Goal: Navigation & Orientation: Find specific page/section

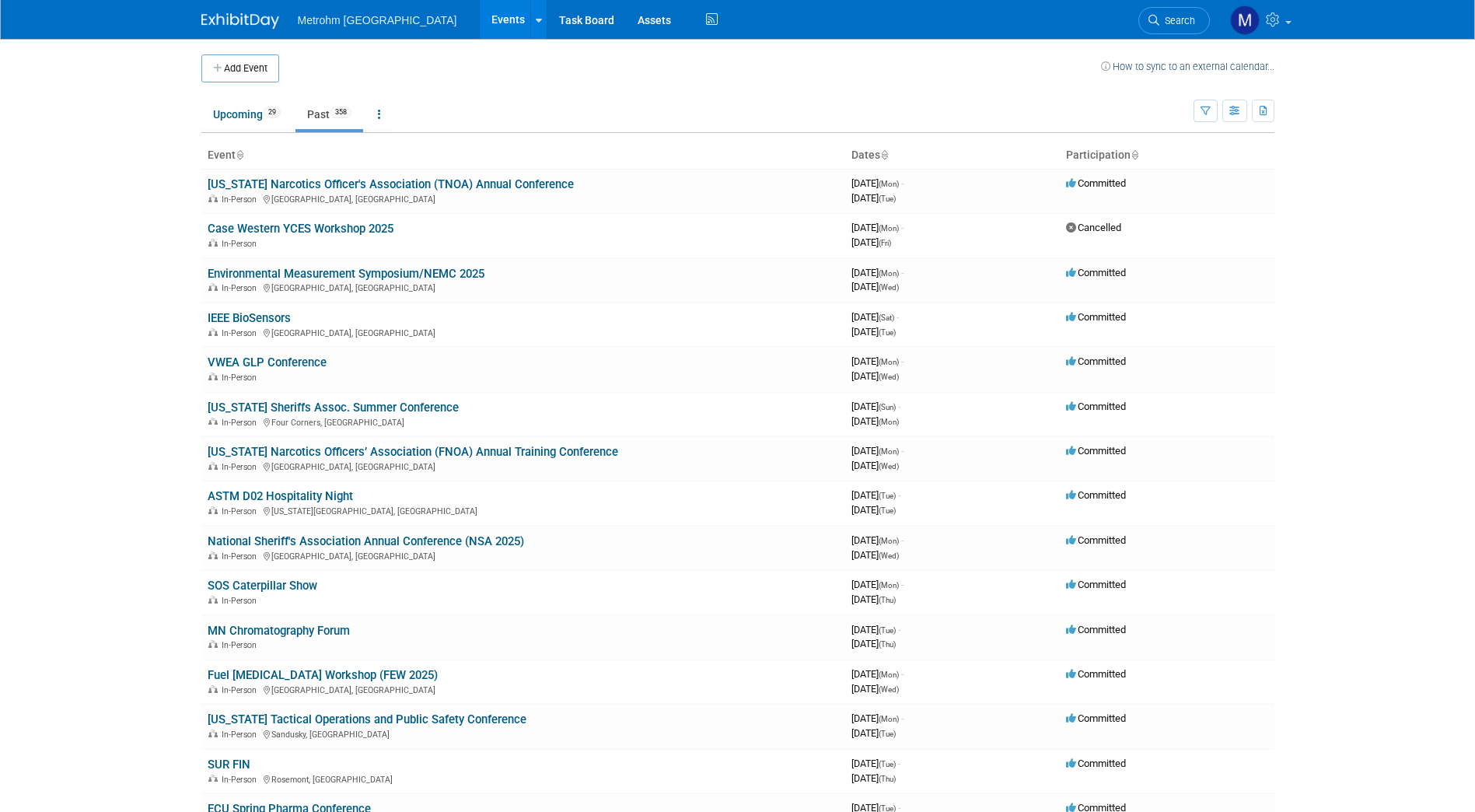
click at [5, 301] on body "Metrohm USA Events Add Event Bulk Upload Events Shareable Event Boards Recently…" at bounding box center [738, 406] width 1475 height 812
click at [245, 107] on link "Upcoming 29" at bounding box center [247, 114] width 91 height 30
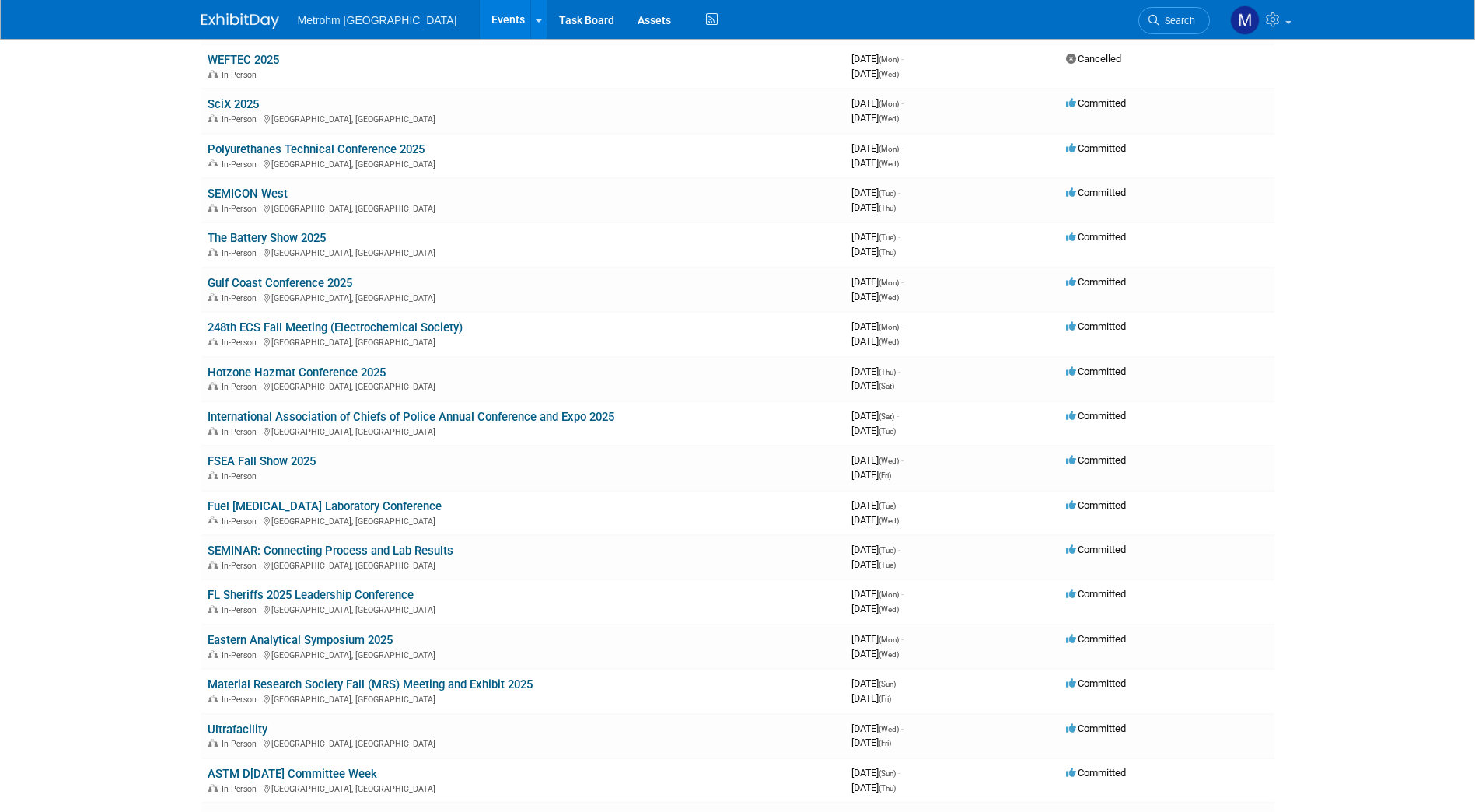
scroll to position [258, 0]
click at [284, 412] on link "International Association of Chiefs of Police Annual Conference and Expo 2025" at bounding box center [410, 415] width 407 height 14
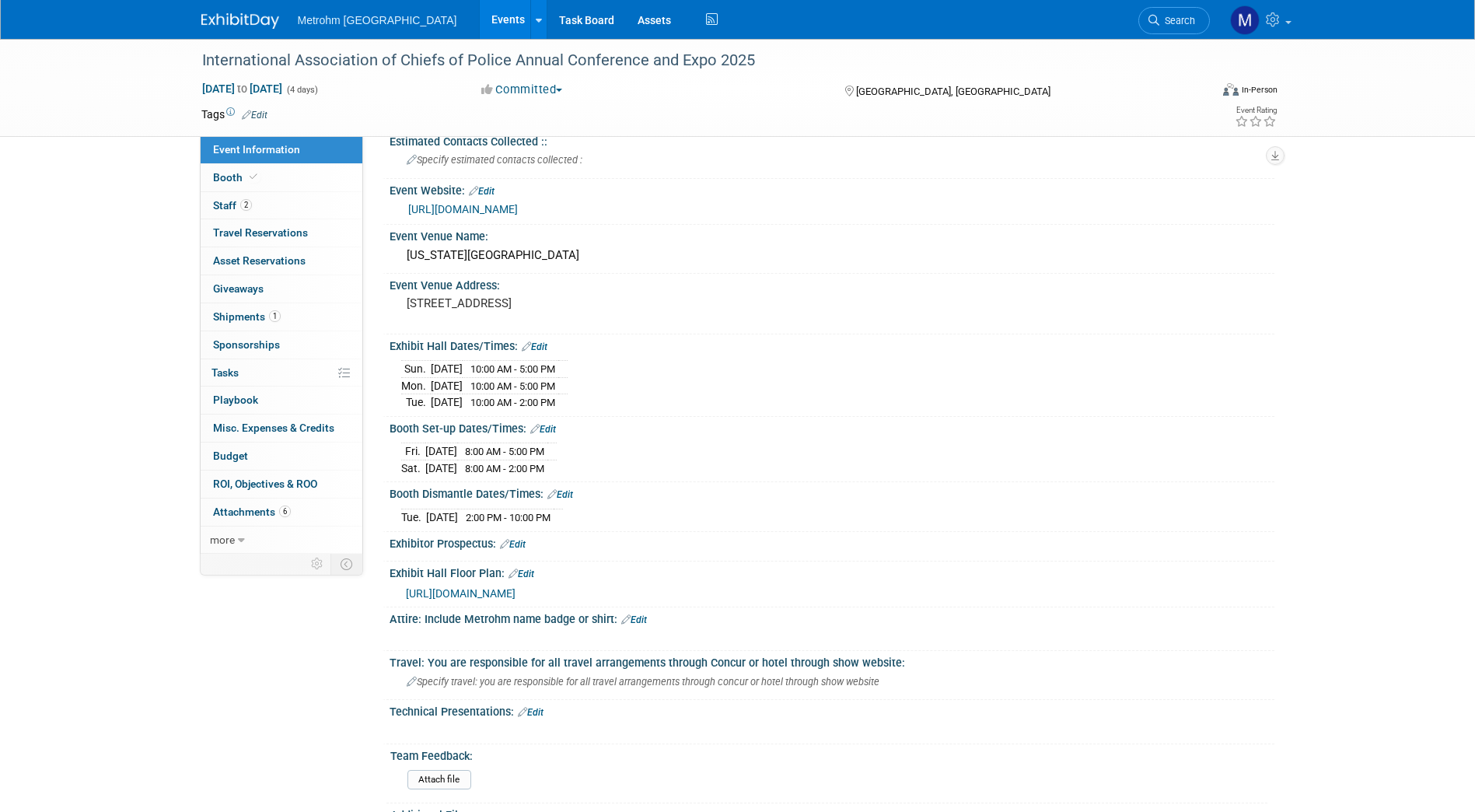
scroll to position [174, 0]
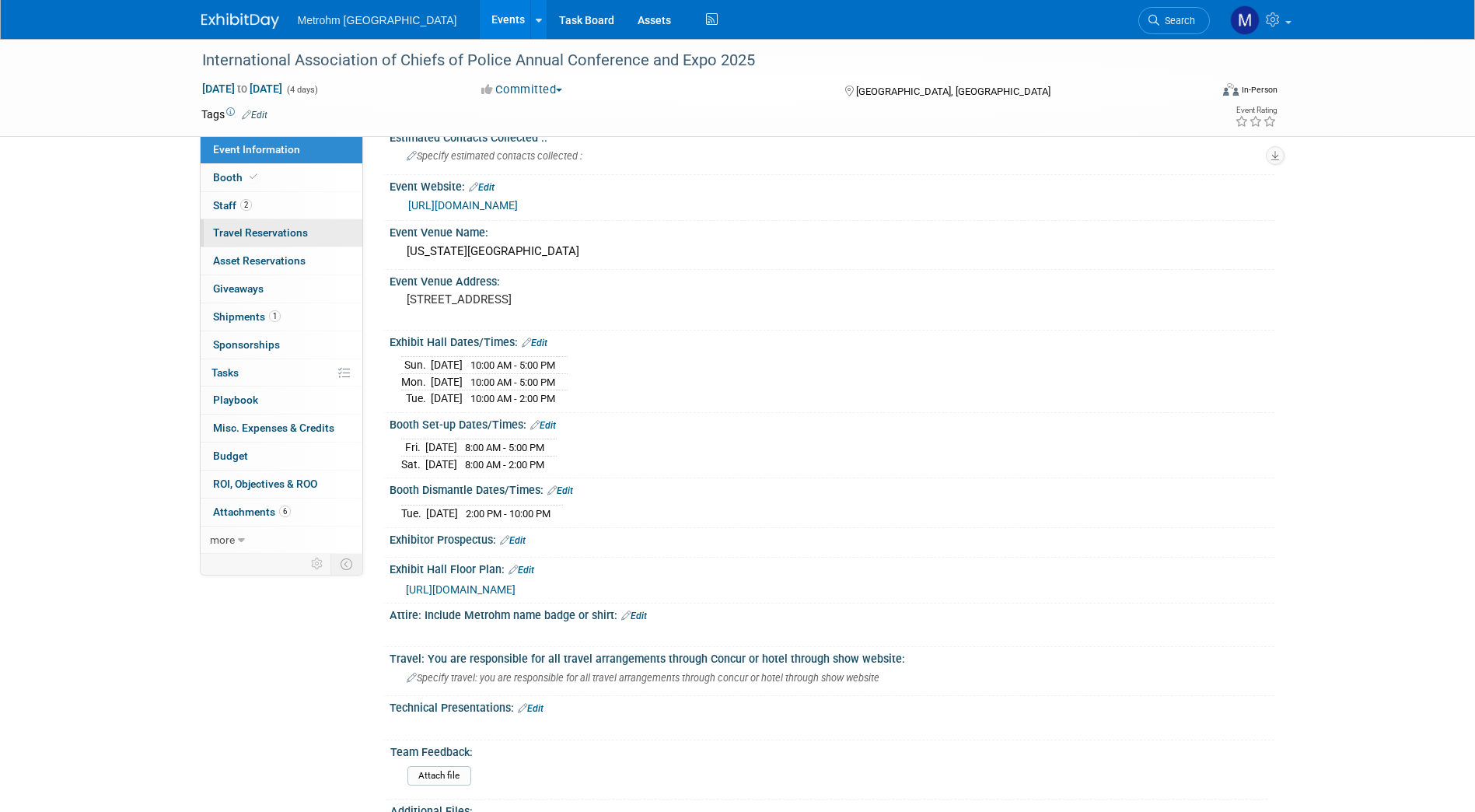
click at [316, 220] on link "0 Travel Reservations 0" at bounding box center [281, 233] width 162 height 27
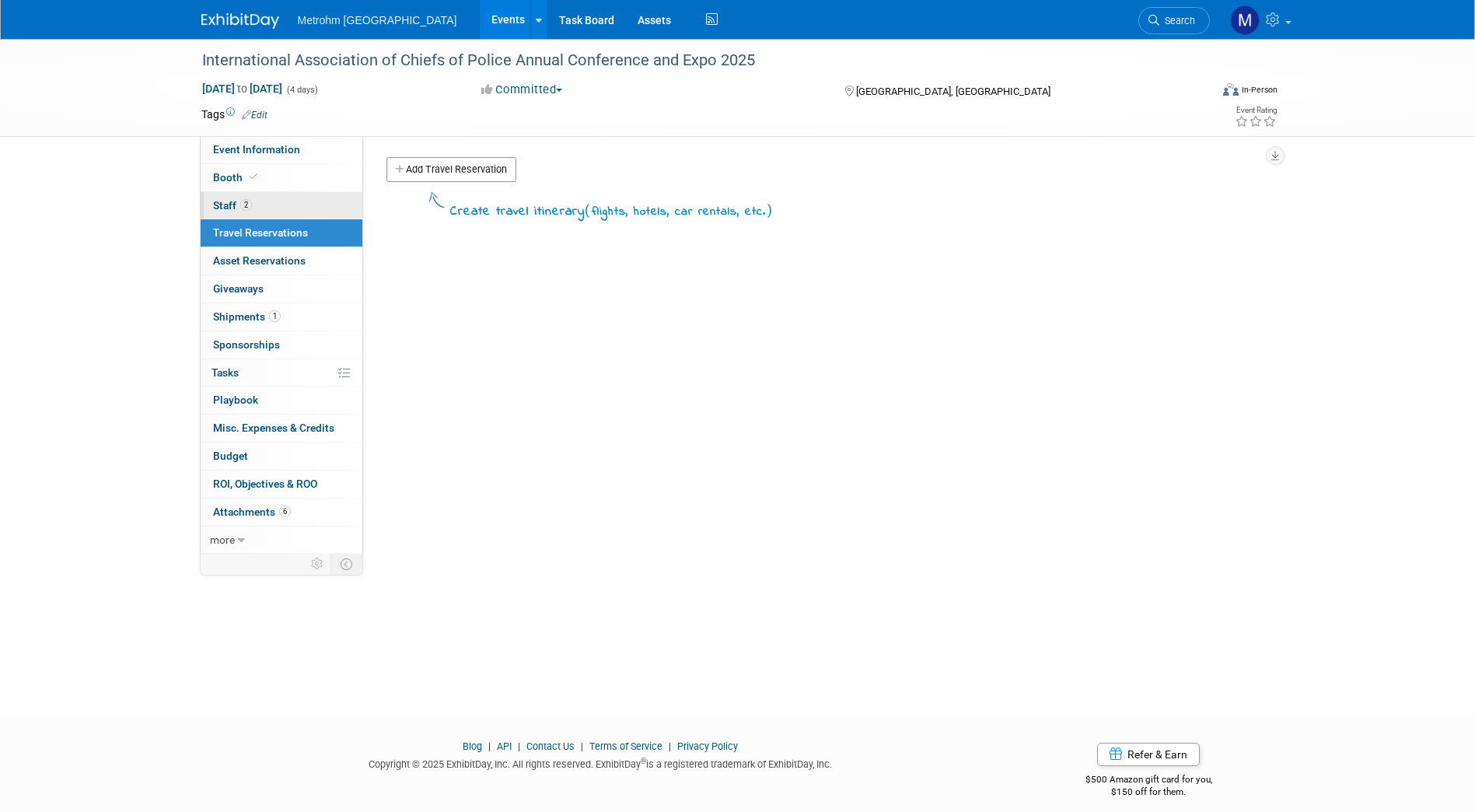
click at [271, 193] on link "2 Staff 2" at bounding box center [281, 205] width 162 height 27
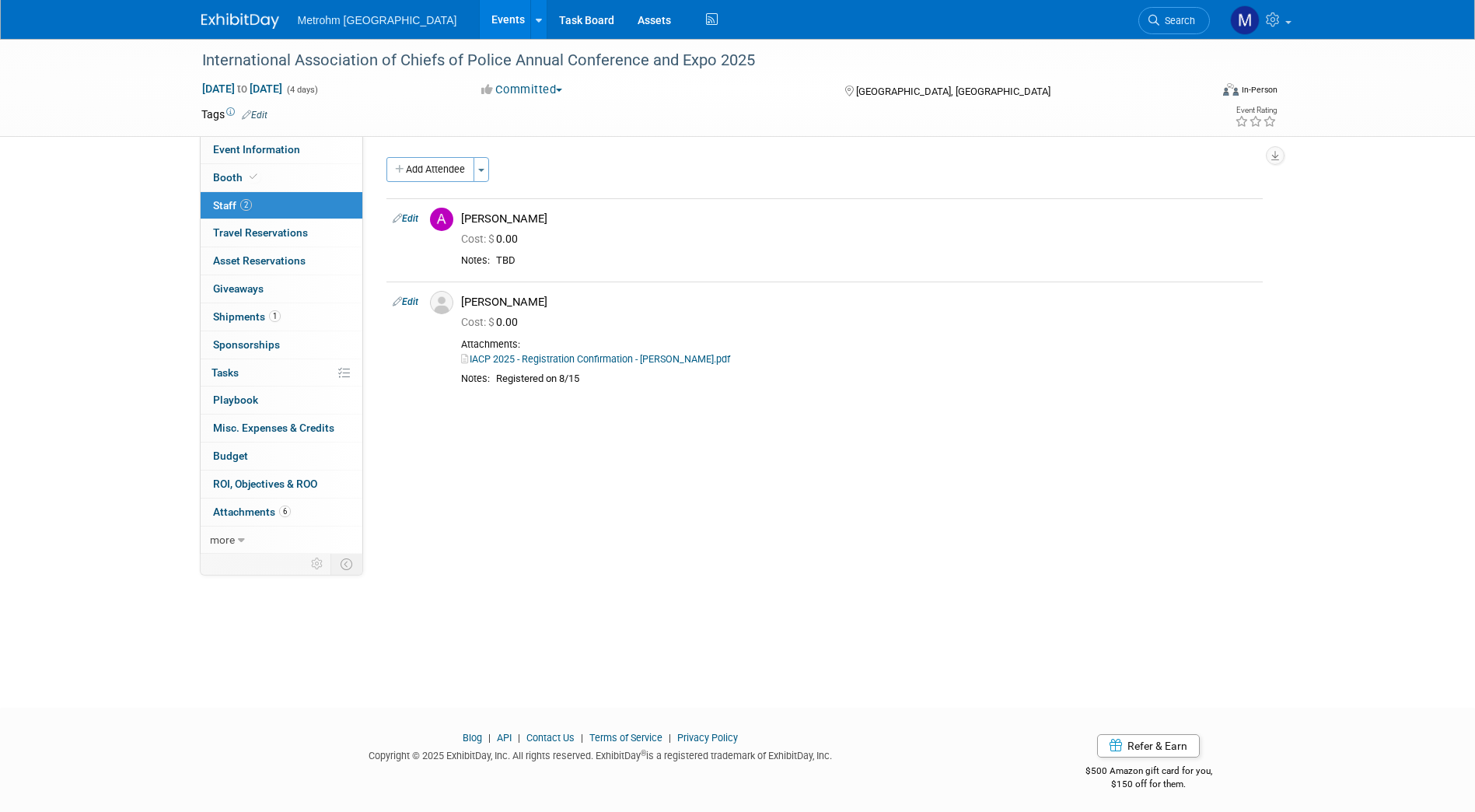
click at [239, 3] on div at bounding box center [249, 14] width 96 height 29
click at [229, 34] on div "Metrohm USA Events Add Event Bulk Upload Events Shareable Event Boards Recently…" at bounding box center [738, 19] width 1072 height 39
click at [221, 16] on img at bounding box center [241, 21] width 78 height 16
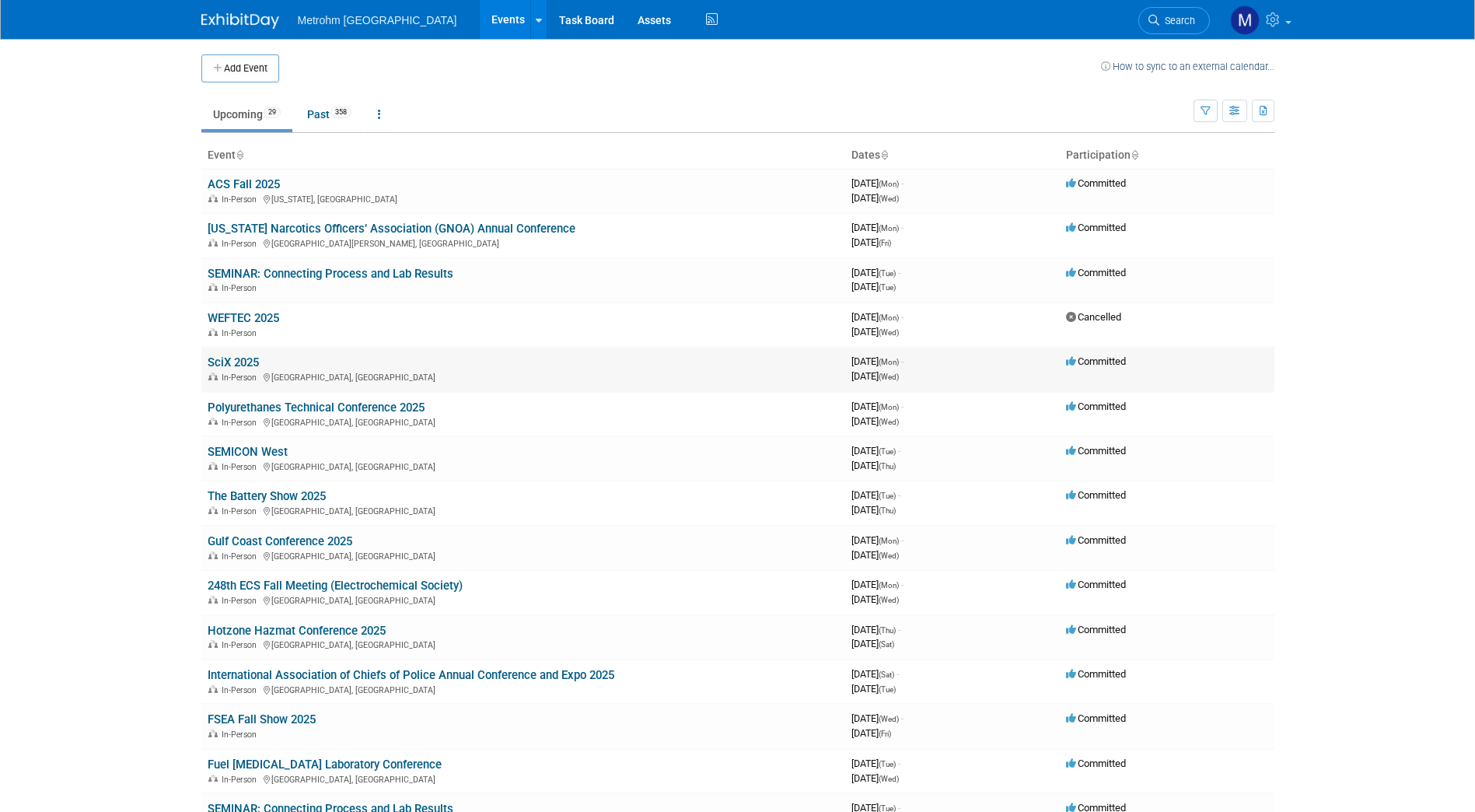
click at [234, 363] on link "SciX 2025" at bounding box center [234, 362] width 52 height 14
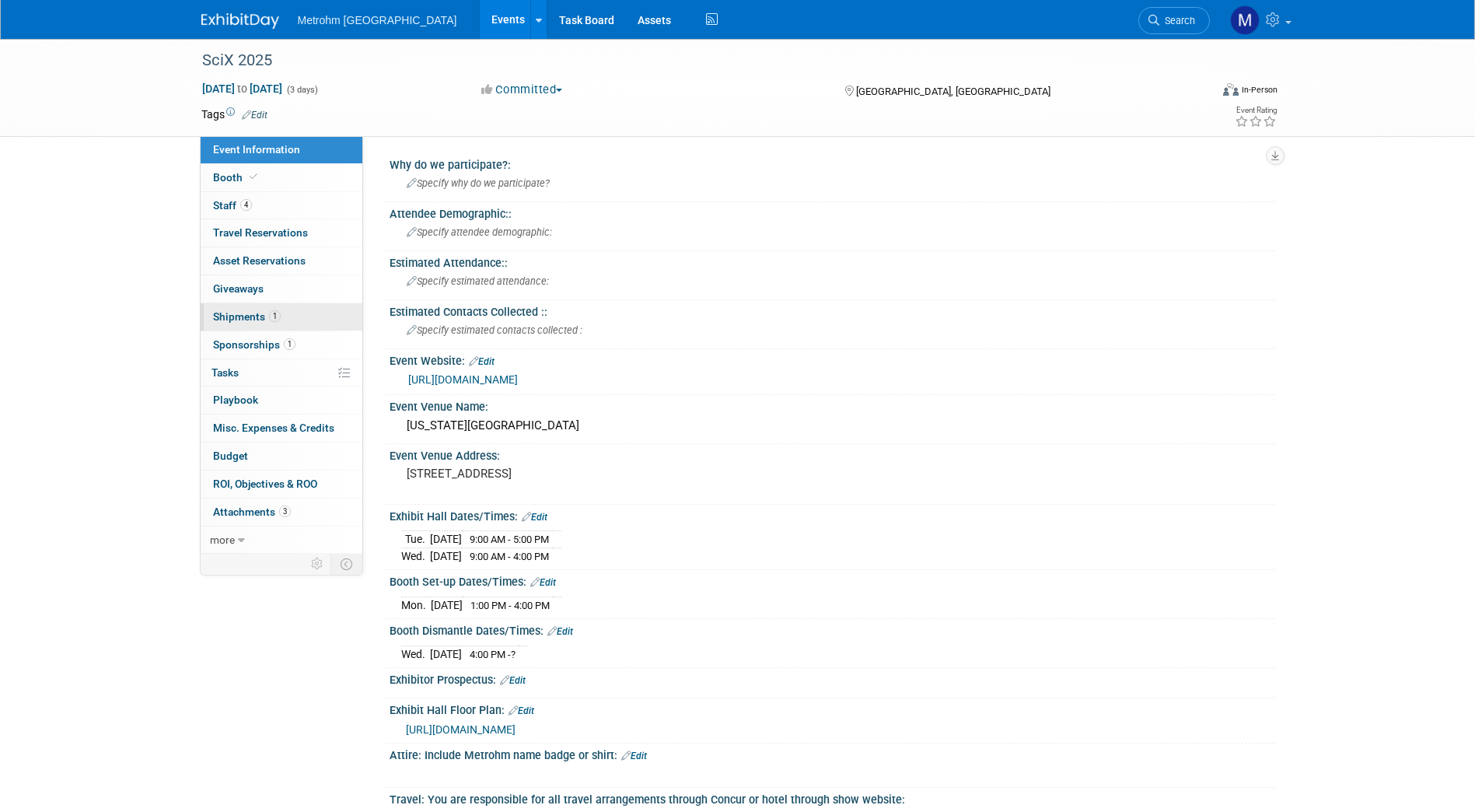
click at [262, 321] on span "Shipments 1" at bounding box center [246, 316] width 68 height 13
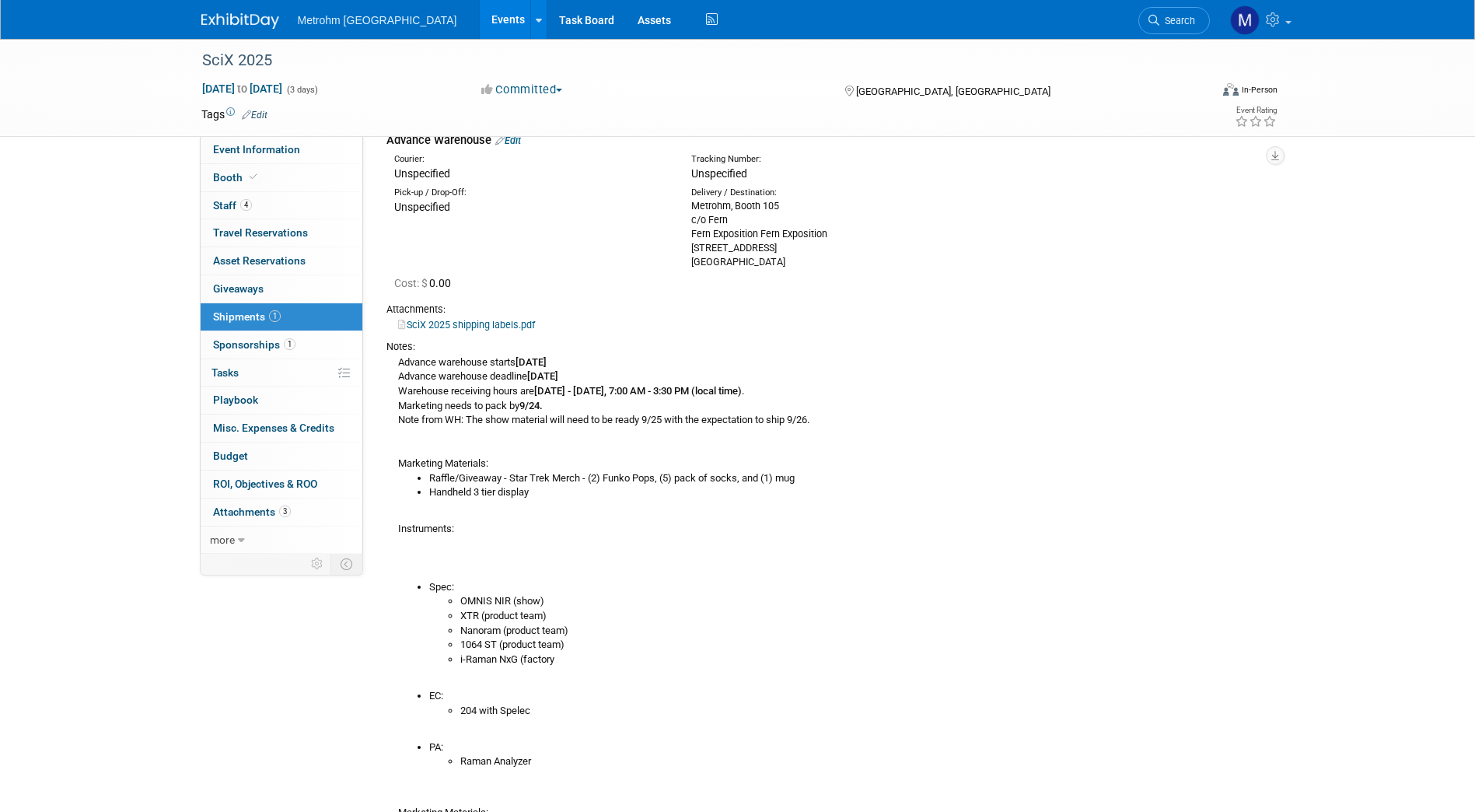
scroll to position [63, 0]
